Goal: Task Accomplishment & Management: Complete application form

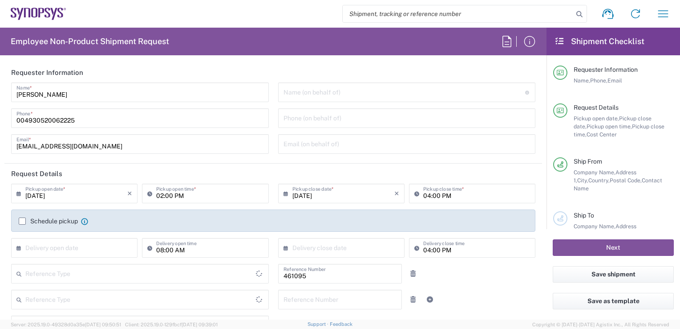
type input "Department"
type input "Delivered at Place"
type input "DE36, SDG, SSW, MOAE 461095"
type input "[GEOGRAPHIC_DATA]"
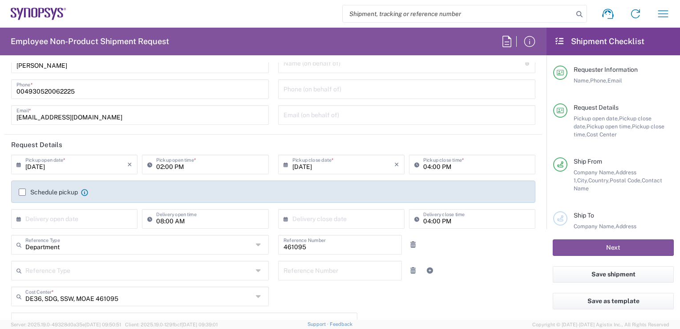
scroll to position [45, 0]
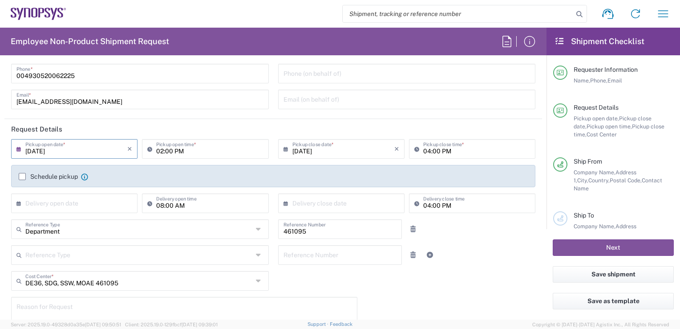
click at [71, 154] on input "[DATE]" at bounding box center [76, 148] width 102 height 16
type input "[GEOGRAPHIC_DATA] DE21"
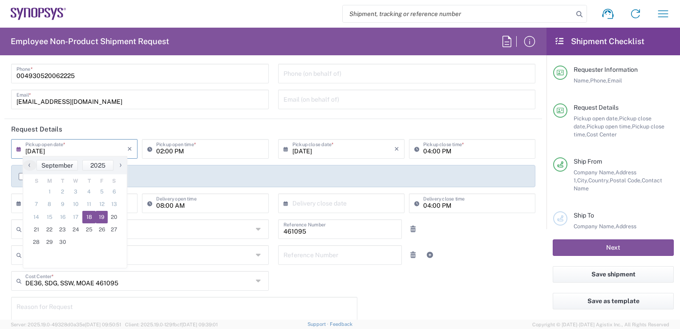
click at [100, 216] on span "19" at bounding box center [102, 217] width 12 height 12
type input "[DATE]"
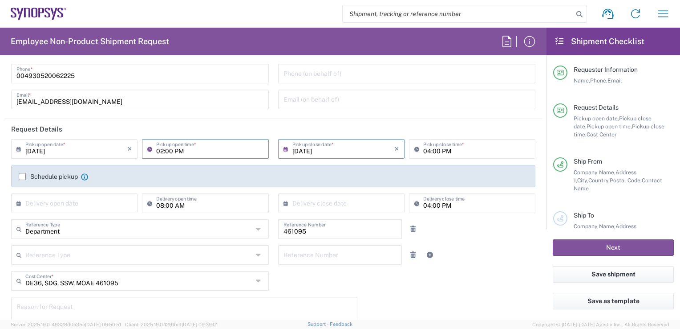
click at [206, 151] on input "02:00 PM" at bounding box center [209, 148] width 107 height 16
click at [176, 150] on input "10:00 PM" at bounding box center [209, 148] width 107 height 16
type input "10:00 AM"
click at [425, 152] on input "04:00 PM" at bounding box center [476, 148] width 107 height 16
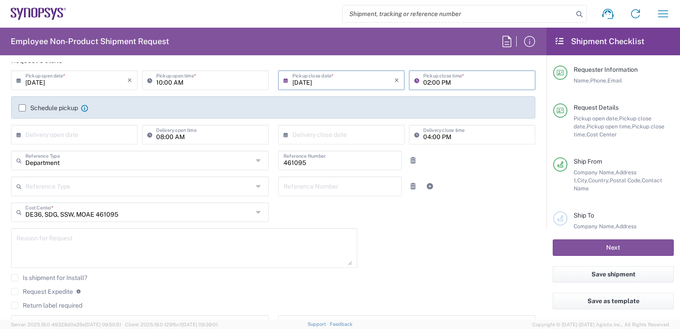
scroll to position [134, 0]
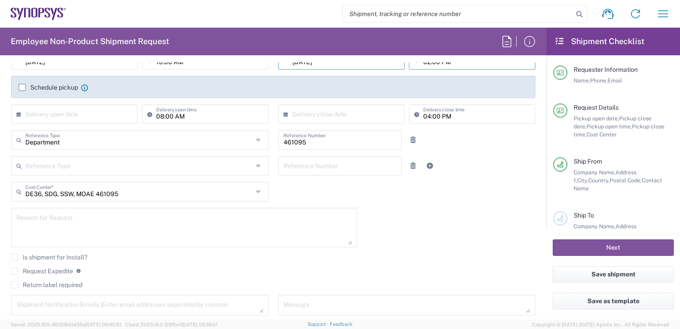
type input "02:00 PM"
click at [99, 231] on textarea at bounding box center [184, 227] width 336 height 34
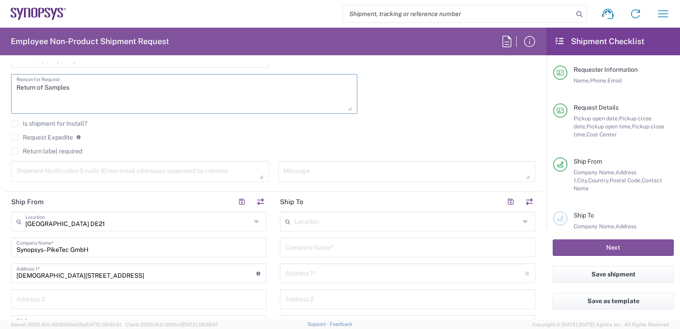
scroll to position [312, 0]
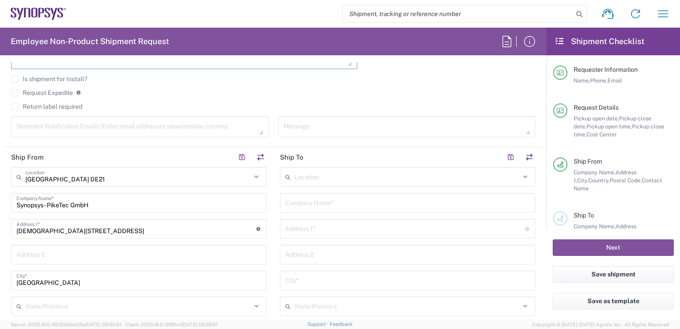
type textarea "Return of Samples"
click at [348, 180] on input "text" at bounding box center [407, 176] width 226 height 16
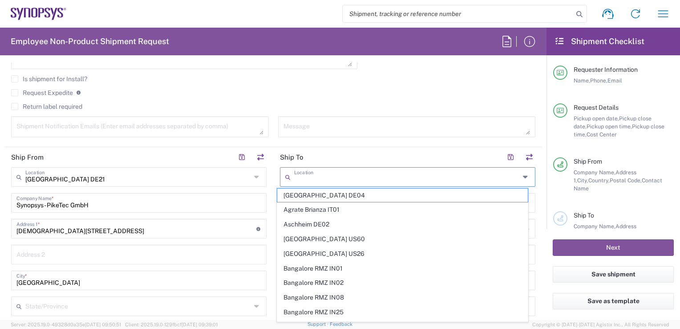
click at [348, 180] on input "text" at bounding box center [407, 176] width 226 height 16
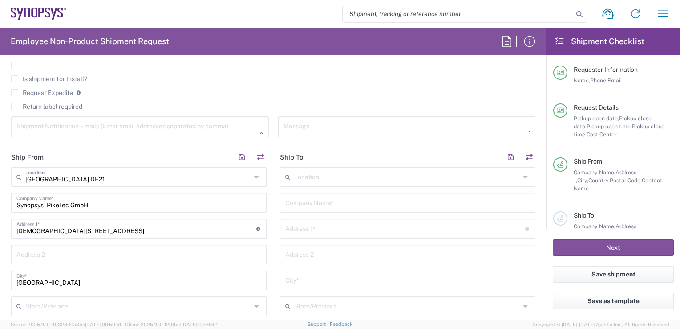
click at [311, 203] on input "text" at bounding box center [407, 202] width 245 height 16
type input "SUAM [PERSON_NAME]- und Akustikmanufaktur GmbH"
click at [342, 223] on input "text" at bounding box center [405, 228] width 240 height 16
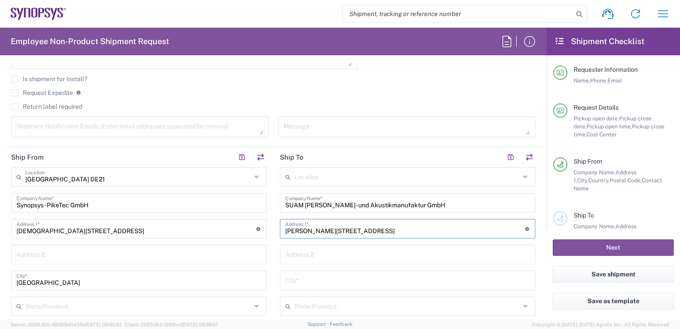
type input "[PERSON_NAME][STREET_ADDRESS]"
type input "Bad [PERSON_NAME]"
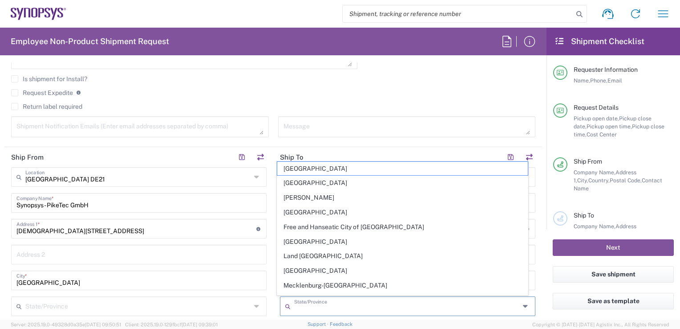
scroll to position [451, 0]
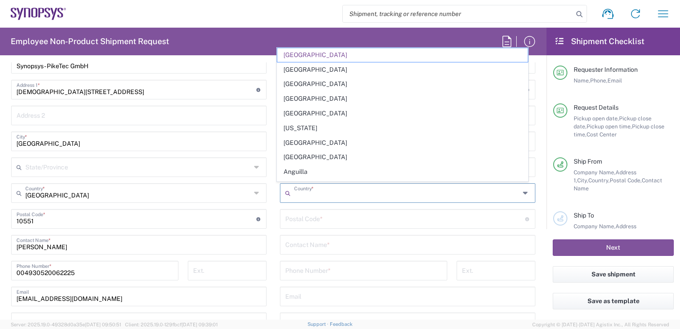
click at [317, 219] on input "undefined" at bounding box center [405, 218] width 240 height 16
type input "[GEOGRAPHIC_DATA]"
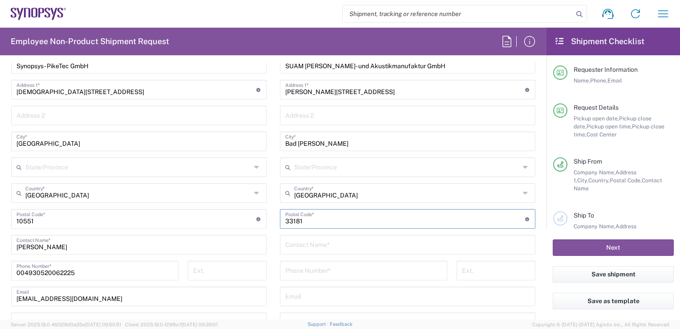
type input "33181"
click at [355, 248] on input "text" at bounding box center [407, 244] width 245 height 16
type input "[PERSON_NAME]"
click at [333, 268] on input "tel" at bounding box center [363, 270] width 157 height 16
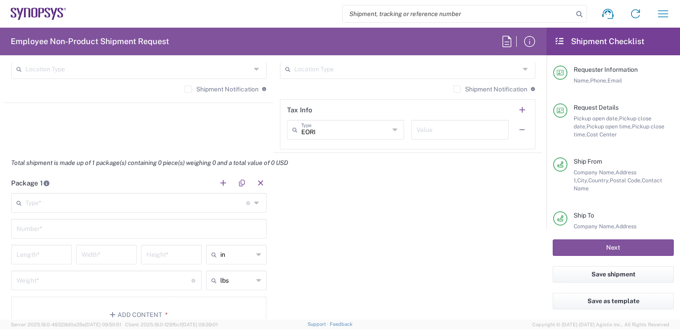
scroll to position [718, 0]
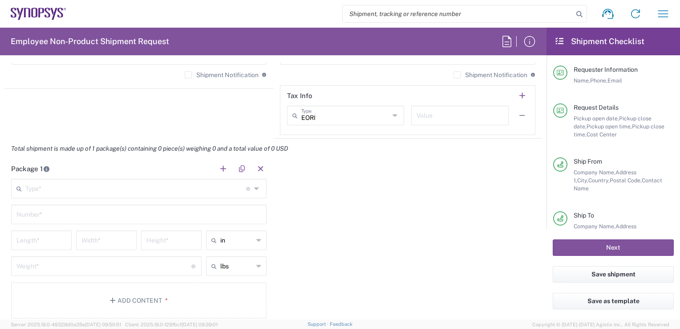
type input "[PHONE_NUMBER]"
click at [359, 213] on div "Package 1 Type * Material used to package goods Bale(s) Basket(s) Bolt(s) Bottl…" at bounding box center [273, 241] width 538 height 167
click at [192, 184] on input "text" at bounding box center [135, 188] width 221 height 16
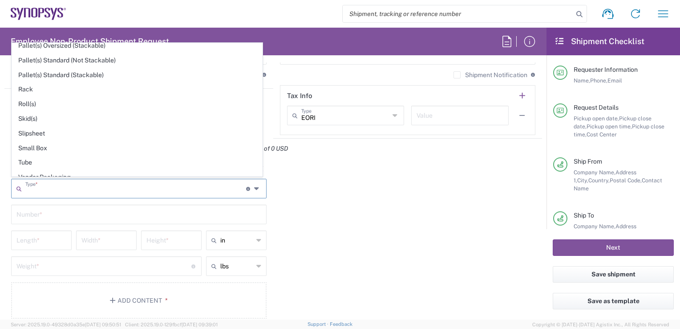
scroll to position [414, 0]
click at [105, 171] on span "Your Packaging" at bounding box center [137, 176] width 250 height 14
type input "Your Packaging"
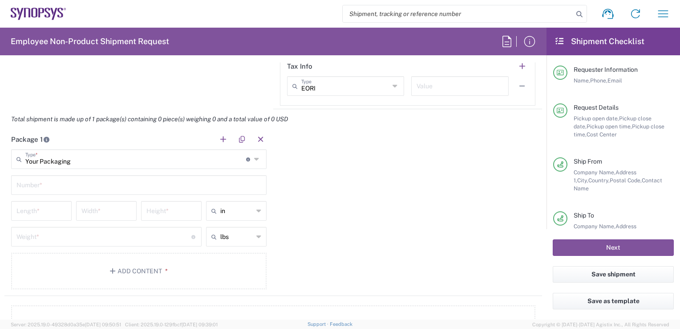
scroll to position [762, 0]
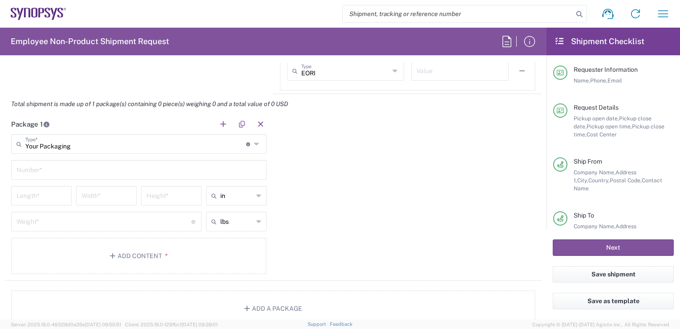
click at [196, 170] on input "text" at bounding box center [138, 169] width 245 height 16
type input "1"
click at [411, 225] on div "Package 1 Your Packaging Type * Material used to package goods Bale(s) Basket(s…" at bounding box center [273, 197] width 538 height 167
click at [60, 198] on input "number" at bounding box center [41, 195] width 50 height 16
type input "29"
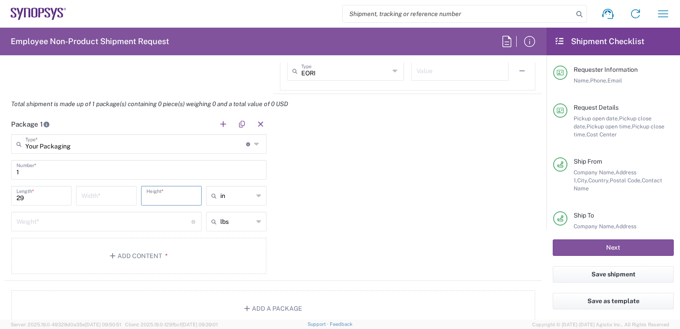
click at [182, 198] on input "number" at bounding box center [171, 195] width 50 height 16
type input "19"
click at [120, 194] on input "number" at bounding box center [106, 195] width 50 height 16
type input "19"
click at [369, 195] on div "Package 1 Your Packaging Type * Material used to package goods Bale(s) Basket(s…" at bounding box center [273, 197] width 538 height 167
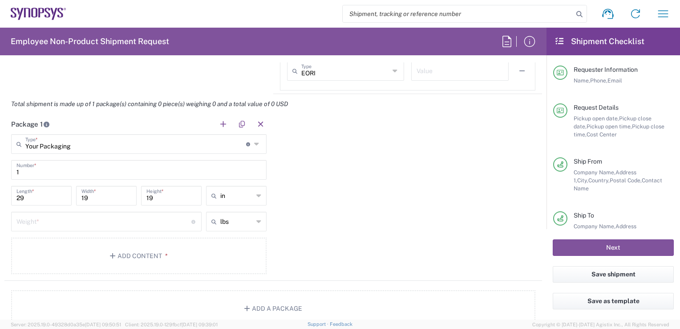
click at [123, 219] on input "number" at bounding box center [103, 221] width 175 height 16
type input "1"
click at [256, 222] on icon at bounding box center [258, 221] width 5 height 14
click at [232, 253] on span "kgs" at bounding box center [233, 254] width 58 height 14
type input "0.45"
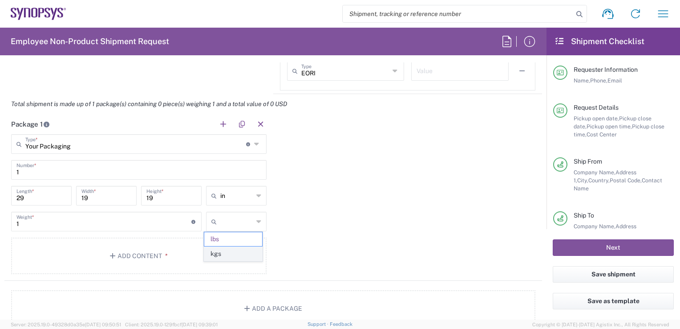
type input "kgs"
click at [170, 254] on button "Add Content *" at bounding box center [139, 255] width 256 height 37
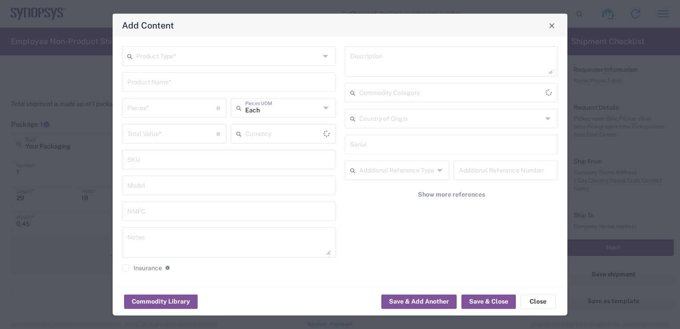
type input "US Dollar"
click at [210, 57] on input "text" at bounding box center [228, 56] width 184 height 16
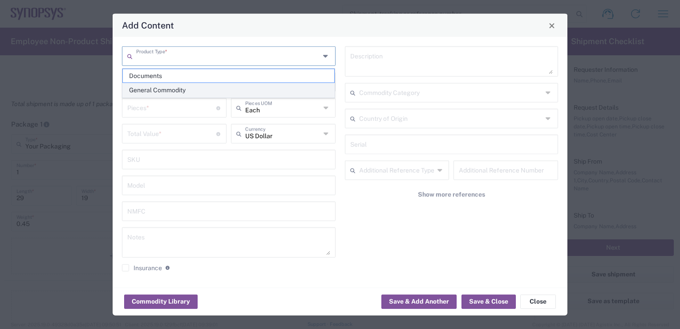
click at [183, 93] on span "General Commodity" at bounding box center [229, 90] width 212 height 14
type input "General Commodity"
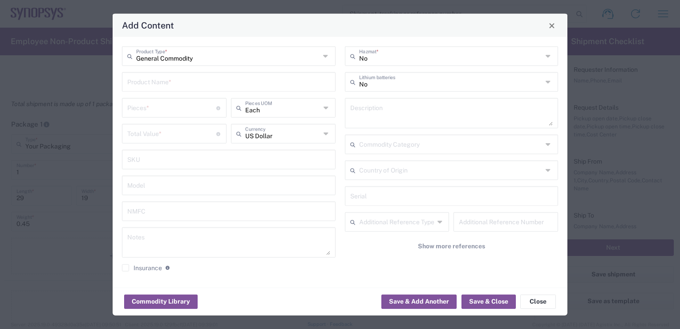
click at [183, 85] on input "text" at bounding box center [228, 81] width 203 height 16
type input "Fabric Samples"
click at [180, 109] on input "number" at bounding box center [171, 107] width 89 height 16
type input "1"
click at [180, 132] on input "number" at bounding box center [171, 133] width 89 height 16
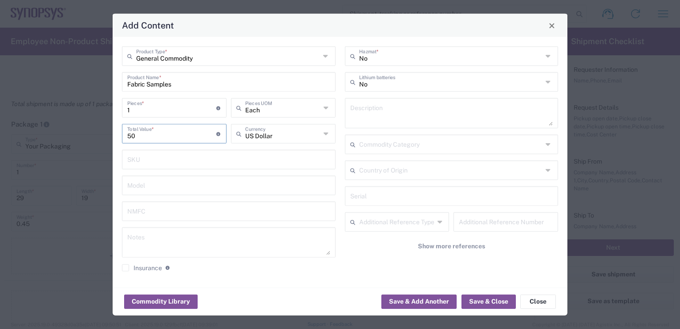
type input "50"
click at [548, 55] on icon at bounding box center [549, 56] width 7 height 14
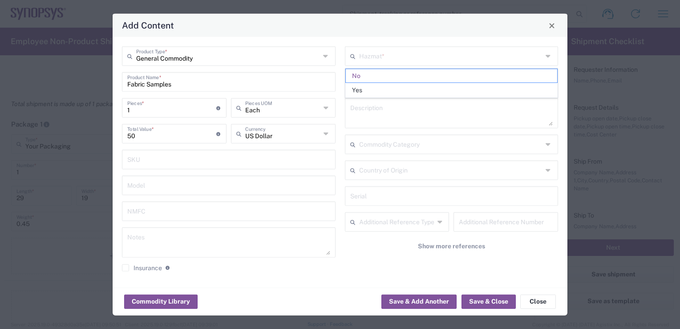
click at [548, 55] on icon at bounding box center [549, 56] width 7 height 14
click at [447, 74] on span "No" at bounding box center [452, 76] width 212 height 14
click at [449, 90] on input "text" at bounding box center [451, 89] width 184 height 16
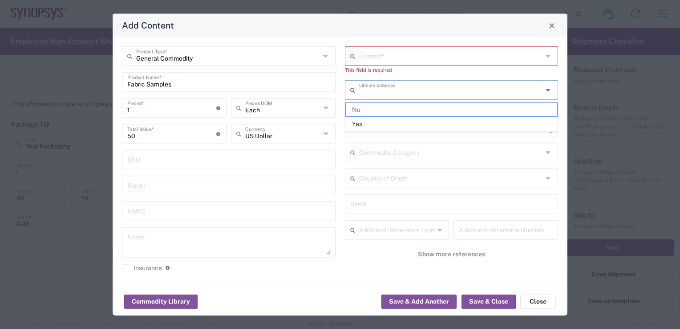
click at [314, 40] on div "General Commodity Product Type * Fabric Samples Product Name * 1 Pieces * Numbe…" at bounding box center [340, 162] width 455 height 250
type input "No"
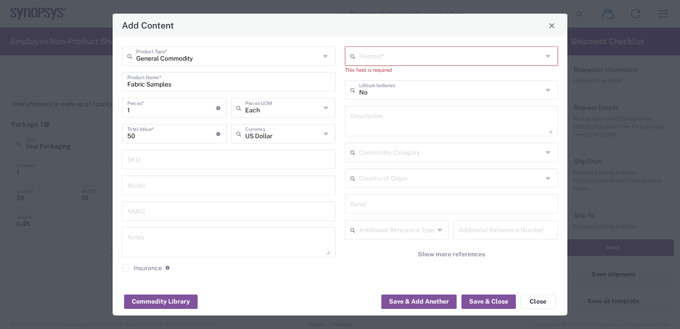
click at [552, 60] on icon at bounding box center [549, 56] width 7 height 14
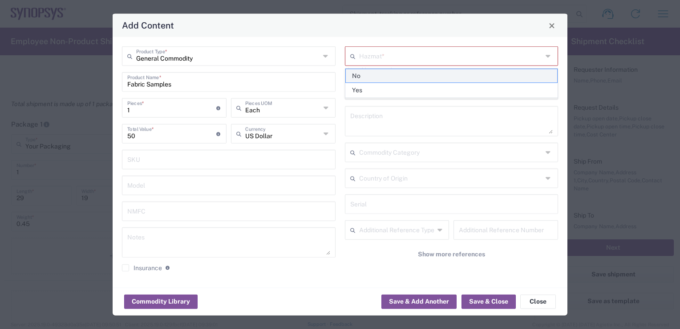
click at [361, 75] on span "No" at bounding box center [452, 76] width 212 height 14
type input "No"
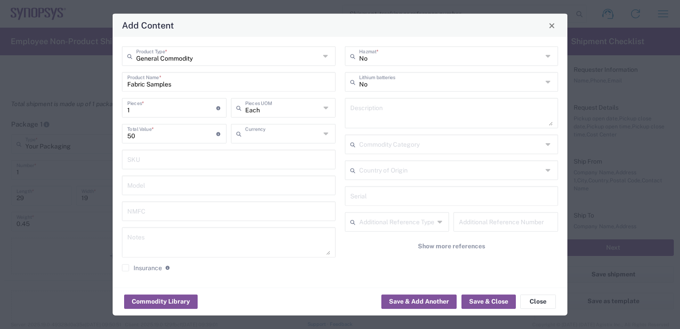
click at [315, 134] on input "text" at bounding box center [283, 133] width 76 height 16
click at [276, 154] on span "Euro" at bounding box center [283, 153] width 103 height 14
type input "Euro"
click at [483, 304] on button "Save & Close" at bounding box center [489, 301] width 54 height 14
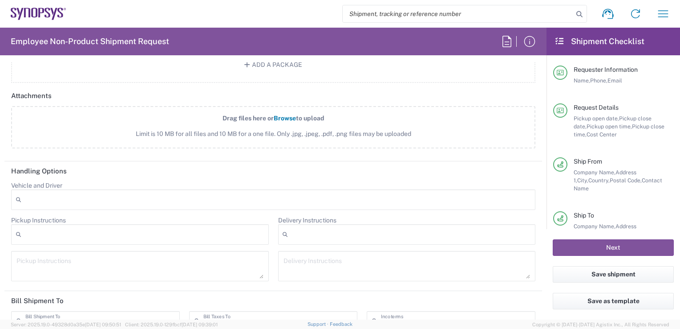
scroll to position [1074, 0]
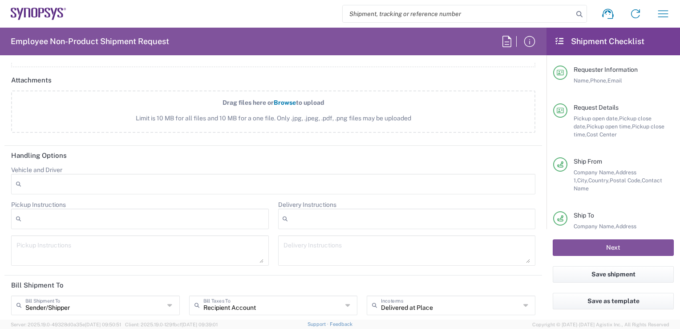
click at [158, 216] on div at bounding box center [140, 218] width 258 height 20
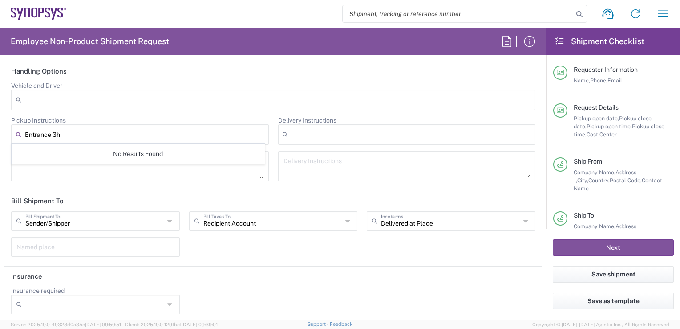
type input "Entrance 3h"
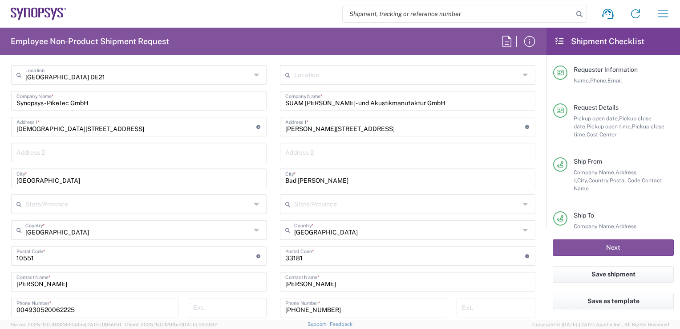
scroll to position [401, 0]
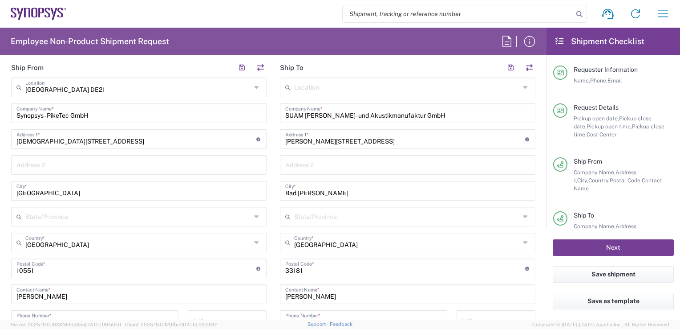
click at [630, 246] on button "Next" at bounding box center [613, 247] width 121 height 16
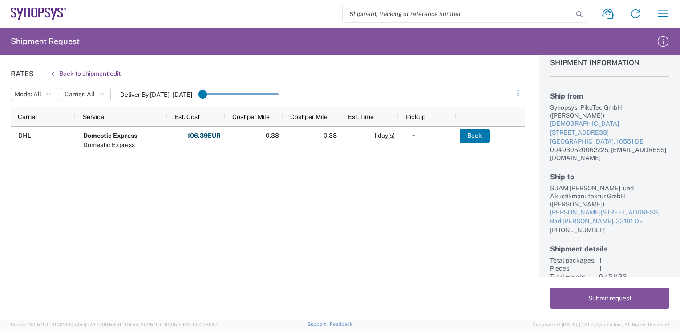
scroll to position [22, 0]
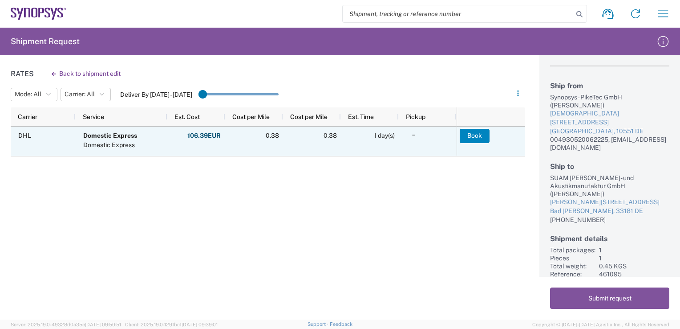
click at [481, 142] on button "Book" at bounding box center [475, 136] width 30 height 14
